Goal: Task Accomplishment & Management: Use online tool/utility

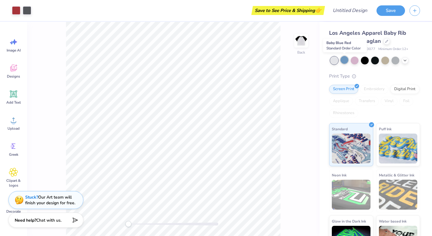
click at [345, 60] on div at bounding box center [344, 60] width 8 height 8
click at [355, 60] on div at bounding box center [354, 60] width 8 height 8
click at [364, 61] on div at bounding box center [365, 60] width 8 height 8
click at [376, 62] on div at bounding box center [375, 60] width 8 height 8
click at [383, 62] on div at bounding box center [385, 60] width 8 height 8
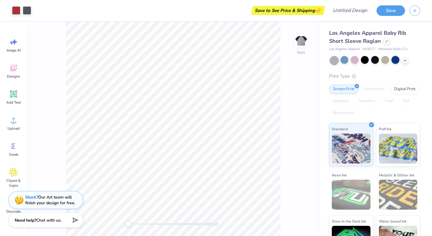
click at [396, 61] on div at bounding box center [395, 60] width 8 height 8
click at [405, 60] on polyline at bounding box center [404, 59] width 2 height 1
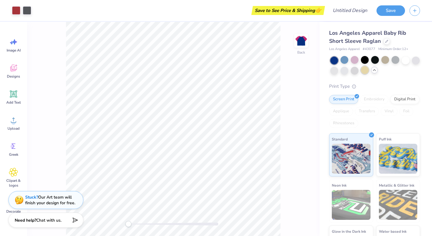
click at [363, 71] on div at bounding box center [365, 70] width 8 height 8
click at [356, 71] on div at bounding box center [354, 70] width 8 height 8
click at [344, 71] on div at bounding box center [344, 70] width 8 height 8
click at [334, 70] on div at bounding box center [334, 70] width 8 height 8
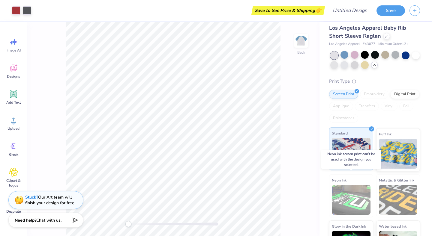
scroll to position [1, 0]
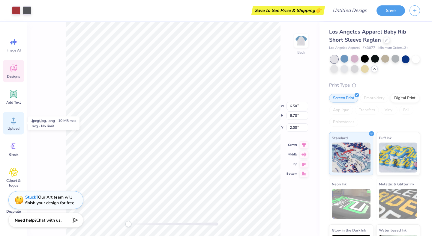
click at [16, 116] on icon at bounding box center [13, 120] width 9 height 9
click at [19, 120] on div "Upload" at bounding box center [14, 123] width 22 height 22
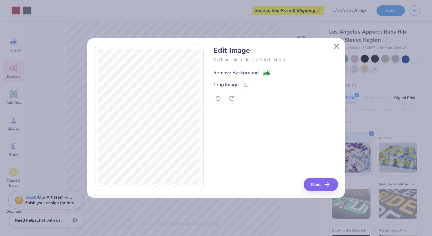
click at [265, 72] on image at bounding box center [266, 73] width 7 height 7
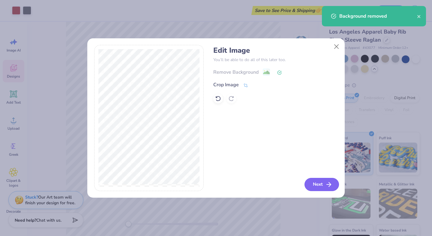
click at [313, 184] on button "Next" at bounding box center [321, 184] width 34 height 13
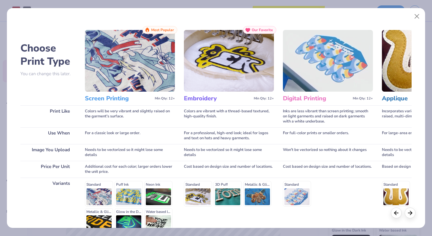
click at [145, 77] on img at bounding box center [130, 61] width 90 height 62
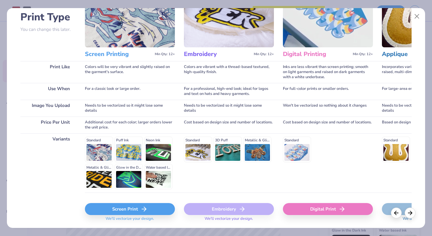
scroll to position [63, 0]
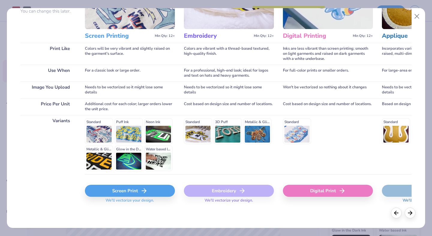
click at [123, 193] on div "Screen Print" at bounding box center [130, 191] width 90 height 12
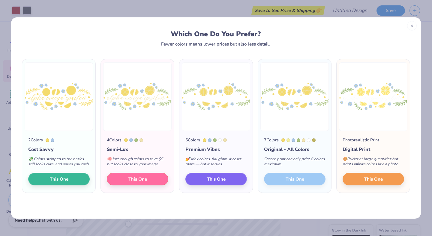
click at [294, 183] on div "7 Colors Original - All Colors Screen print can only print 8 colors maximum. Th…" at bounding box center [294, 162] width 73 height 62
click at [309, 183] on div "7 Colors Original - All Colors Screen print can only print 8 colors maximum. Th…" at bounding box center [294, 162] width 73 height 62
click at [298, 183] on div "7 Colors Original - All Colors Screen print can only print 8 colors maximum. Th…" at bounding box center [294, 162] width 73 height 62
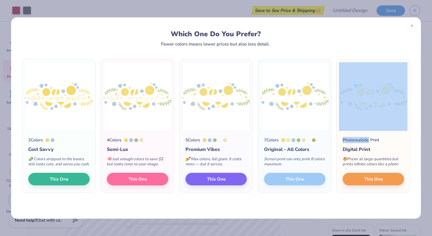
click at [298, 183] on div "7 Colors Original - All Colors Screen print can only print 8 colors maximum. Th…" at bounding box center [294, 162] width 73 height 62
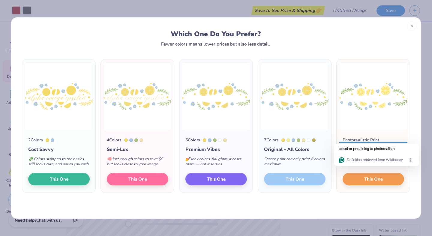
click at [298, 183] on div "7 Colors Original - All Colors Screen print can only print 8 colors maximum. Th…" at bounding box center [294, 162] width 73 height 62
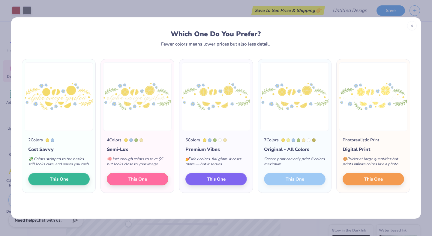
click at [294, 186] on div "7 Colors Original - All Colors Screen print can only print 8 colors maximum. Th…" at bounding box center [294, 162] width 73 height 62
click at [230, 183] on button "This One" at bounding box center [215, 178] width 61 height 13
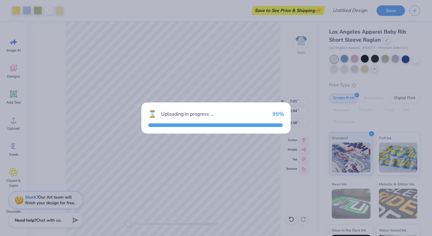
type input "7.01"
type input "2.84"
type input "5.58"
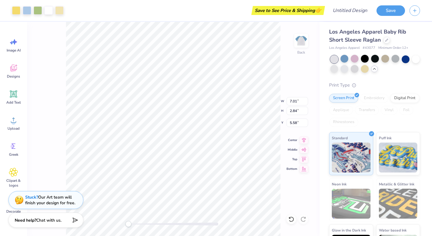
type input "6.50"
type input "6.70"
type input "2.00"
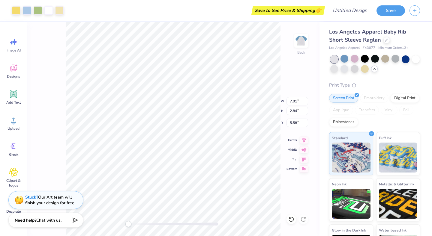
type input "3.00"
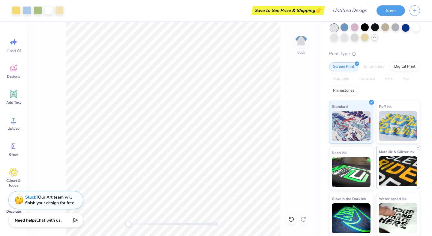
scroll to position [0, 0]
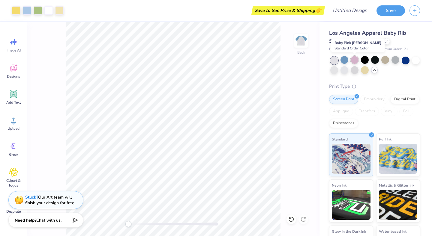
click at [356, 62] on div at bounding box center [354, 60] width 8 height 8
click at [346, 60] on div at bounding box center [344, 60] width 8 height 8
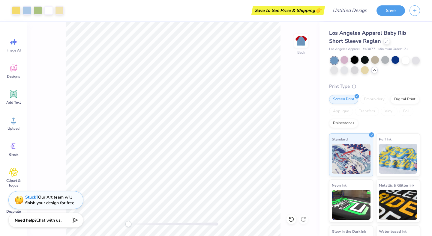
click at [352, 59] on div at bounding box center [354, 60] width 8 height 8
click at [364, 60] on div at bounding box center [365, 60] width 8 height 8
click at [397, 62] on div at bounding box center [395, 60] width 8 height 8
click at [405, 60] on div at bounding box center [405, 60] width 8 height 8
click at [365, 71] on div at bounding box center [365, 70] width 8 height 8
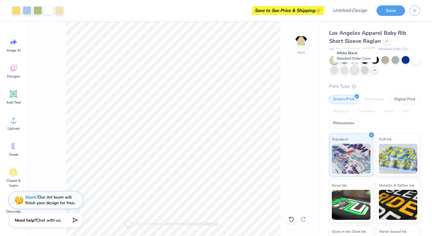
click at [352, 70] on div at bounding box center [354, 70] width 8 height 8
click at [345, 69] on div at bounding box center [344, 70] width 8 height 8
click at [337, 68] on div at bounding box center [334, 70] width 8 height 8
click at [49, 9] on div at bounding box center [48, 10] width 8 height 8
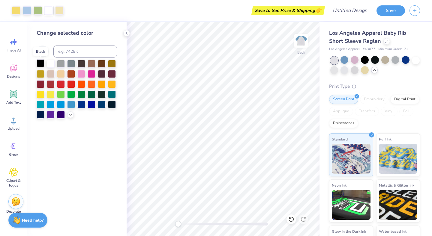
click at [37, 64] on div at bounding box center [41, 63] width 8 height 8
click at [44, 52] on icon at bounding box center [42, 51] width 7 height 7
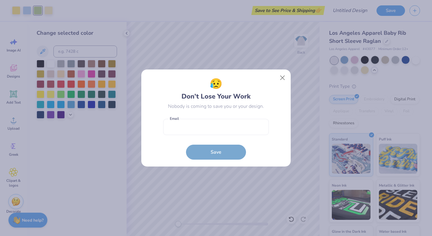
click at [147, 35] on div "😥 Don’t Lose Your Work Nobody is coming to save you or your design. Email is a …" at bounding box center [216, 118] width 432 height 236
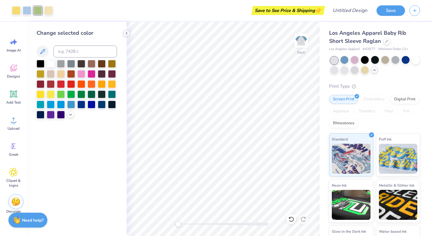
click at [128, 33] on icon at bounding box center [126, 33] width 5 height 5
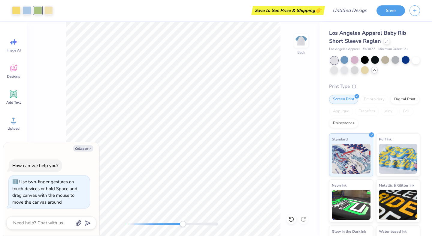
drag, startPoint x: 127, startPoint y: 226, endPoint x: 183, endPoint y: 224, distance: 55.8
click at [183, 224] on div "Accessibility label" at bounding box center [183, 224] width 6 height 6
type textarea "x"
type input "0.41"
type input "0.40"
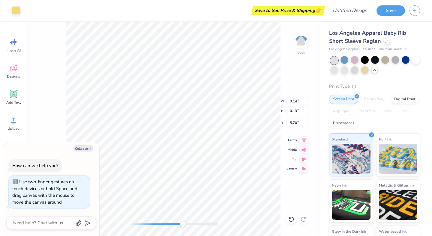
type input "5.16"
drag, startPoint x: 183, startPoint y: 224, endPoint x: 152, endPoint y: 222, distance: 31.5
click at [152, 222] on div "Accessibility label" at bounding box center [152, 224] width 6 height 6
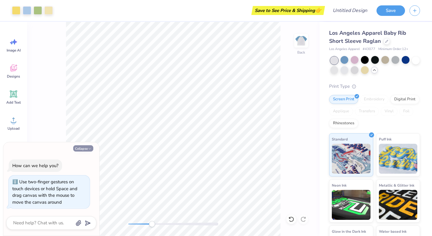
click at [88, 148] on icon "button" at bounding box center [90, 149] width 4 height 4
type textarea "x"
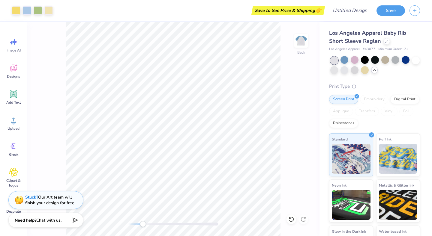
drag, startPoint x: 150, startPoint y: 225, endPoint x: 141, endPoint y: 225, distance: 9.0
click at [141, 225] on div "Accessibility label" at bounding box center [143, 224] width 6 height 6
click at [123, 220] on div "Back" at bounding box center [173, 129] width 292 height 214
click at [342, 13] on input "Design Title" at bounding box center [356, 10] width 29 height 12
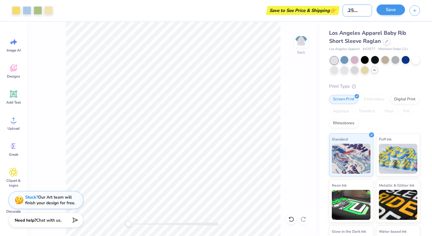
type input "fall25merch"
click at [385, 10] on button "Save" at bounding box center [390, 9] width 28 height 10
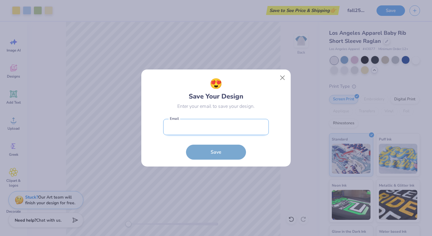
click at [233, 125] on input "email" at bounding box center [216, 127] width 106 height 16
type input "merchandise.gtaoe@gmail.com"
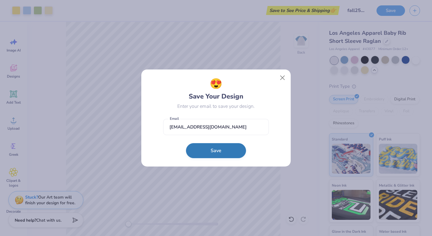
click at [227, 153] on button "Save" at bounding box center [216, 150] width 60 height 15
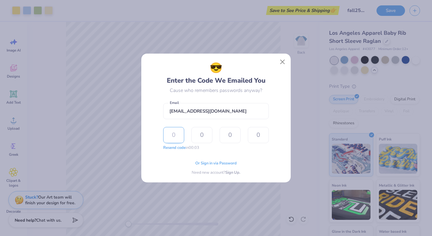
type input "9"
type input "8"
type input "6"
type input "9"
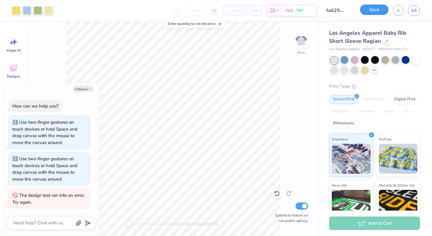
click at [370, 12] on button "Save" at bounding box center [374, 9] width 28 height 10
click at [284, 11] on div "N/A Free" at bounding box center [300, 11] width 34 height 11
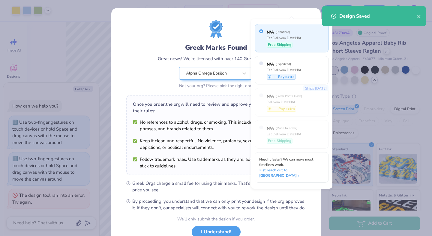
click at [225, 40] on div "Greek Marks Found Great news! We're licensed with over 140 Greek Orgs. 🥳 Alpha …" at bounding box center [215, 55] width 179 height 70
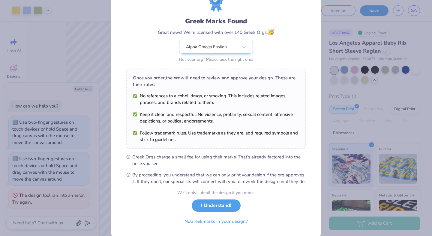
scroll to position [44, 0]
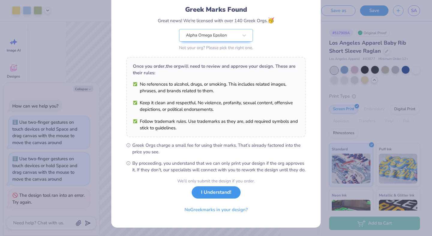
click at [202, 195] on button "I Understand!" at bounding box center [216, 192] width 49 height 12
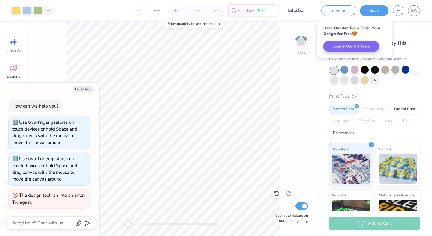
scroll to position [0, 0]
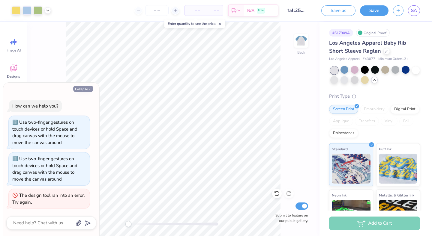
click at [84, 89] on button "Collapse" at bounding box center [83, 89] width 20 height 6
type textarea "x"
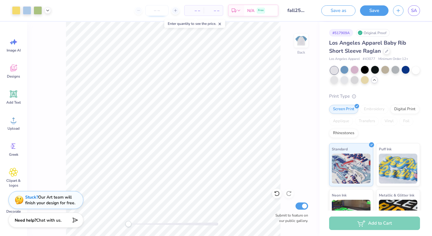
click at [155, 11] on input "number" at bounding box center [156, 10] width 23 height 11
click at [194, 6] on div "– – Per Item" at bounding box center [193, 10] width 19 height 10
click at [194, 9] on span "– –" at bounding box center [194, 10] width 12 height 6
click at [215, 10] on span "– –" at bounding box center [213, 10] width 12 height 6
click at [163, 11] on input "number" at bounding box center [156, 10] width 23 height 11
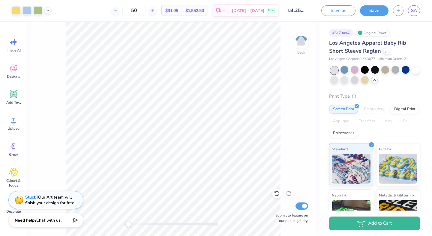
type input "5"
type input "4"
type input "2"
type input "3"
type input "4"
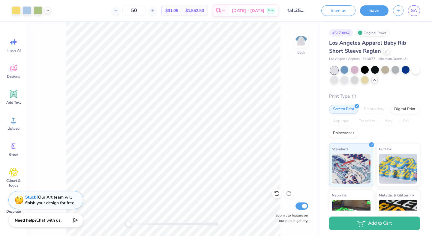
type input "50"
